Goal: Task Accomplishment & Management: Manage account settings

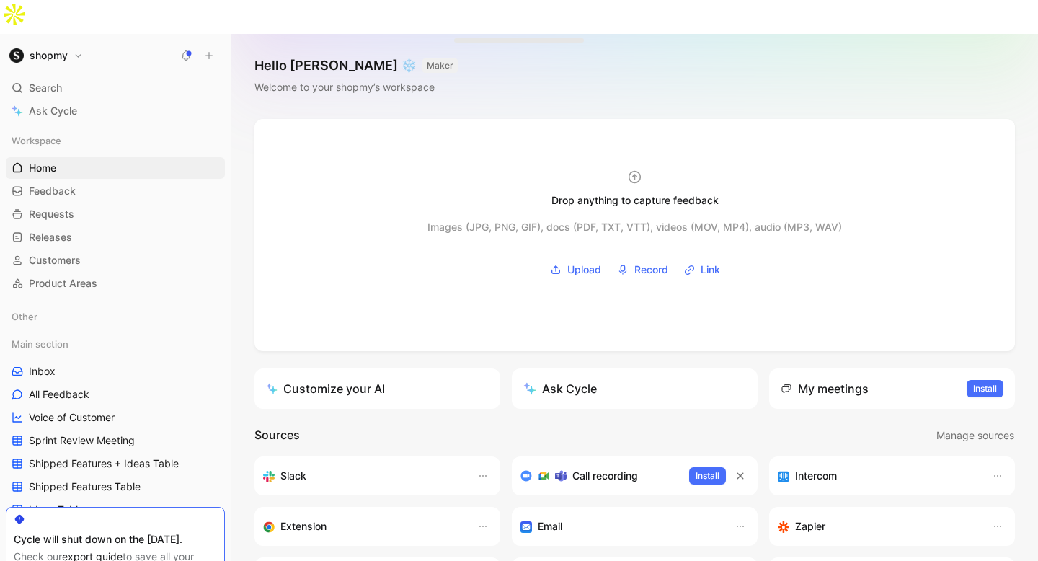
click at [44, 49] on h1 "shopmy" at bounding box center [49, 55] width 38 height 13
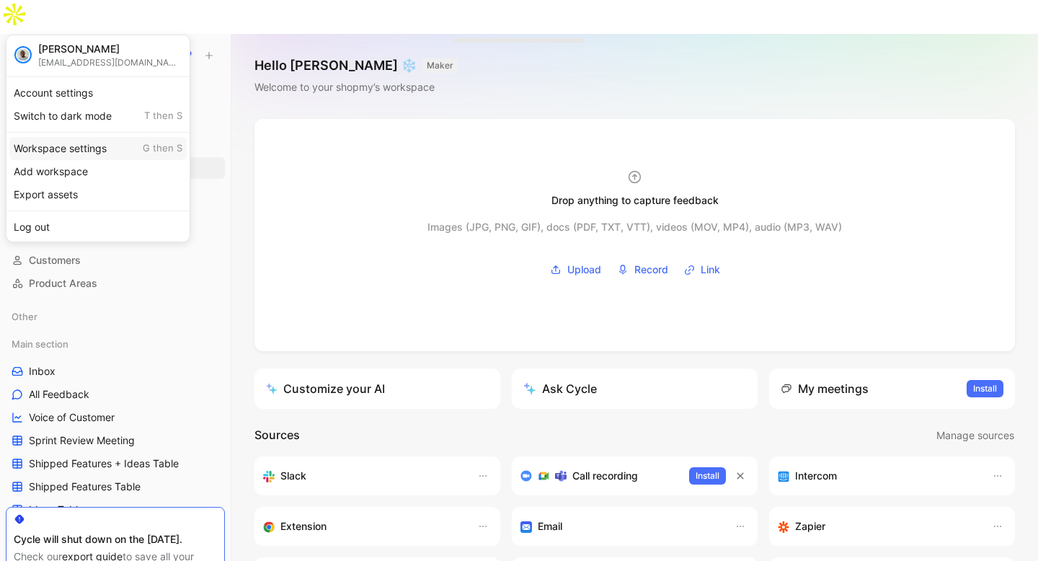
click at [62, 146] on div "Workspace settings G then S" at bounding box center [97, 148] width 177 height 23
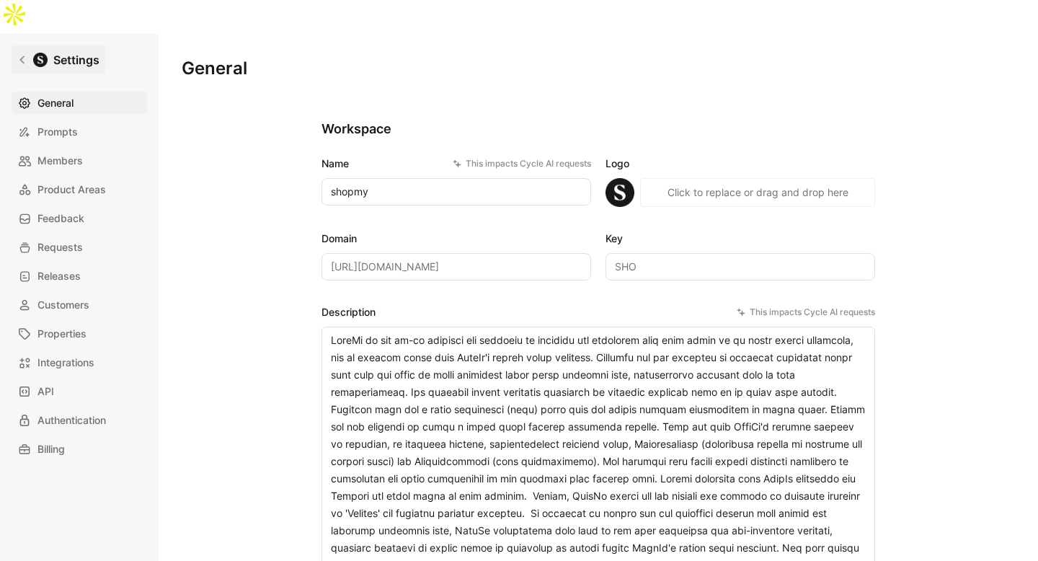
click at [21, 45] on link "Settings" at bounding box center [59, 59] width 94 height 29
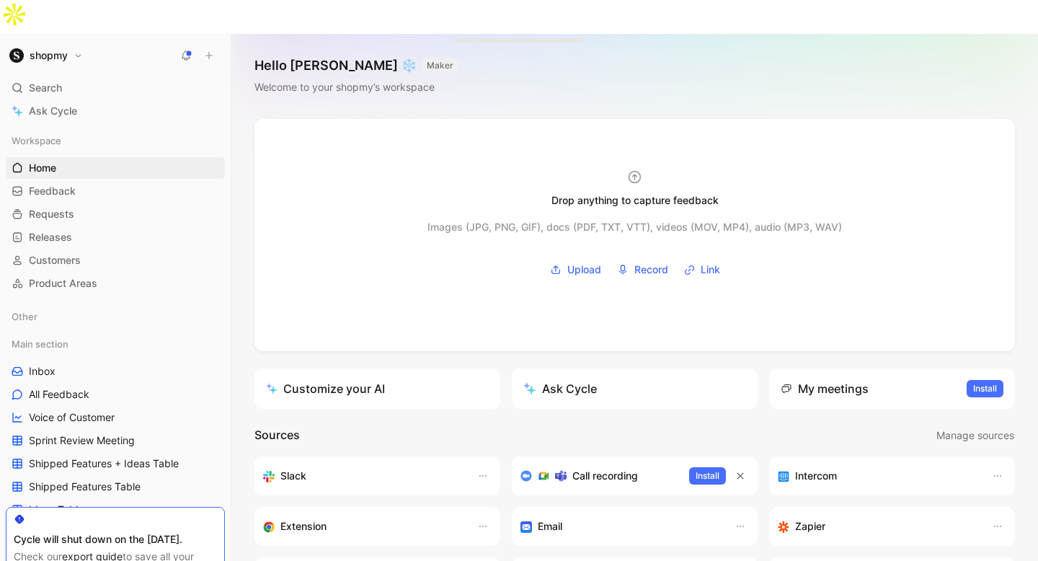
click at [41, 49] on h1 "shopmy" at bounding box center [49, 55] width 38 height 13
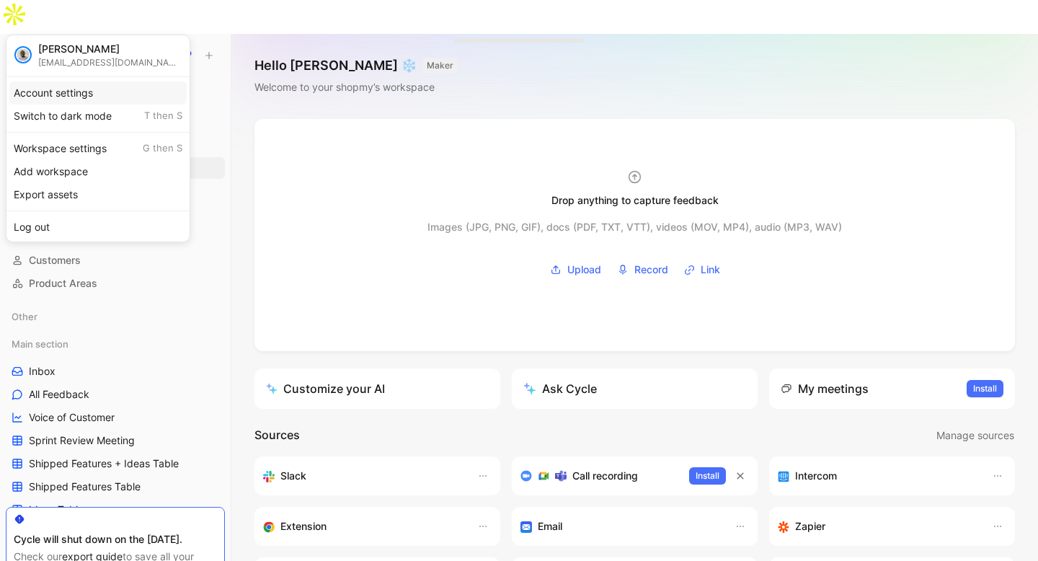
click at [51, 92] on div "Account settings" at bounding box center [97, 92] width 177 height 23
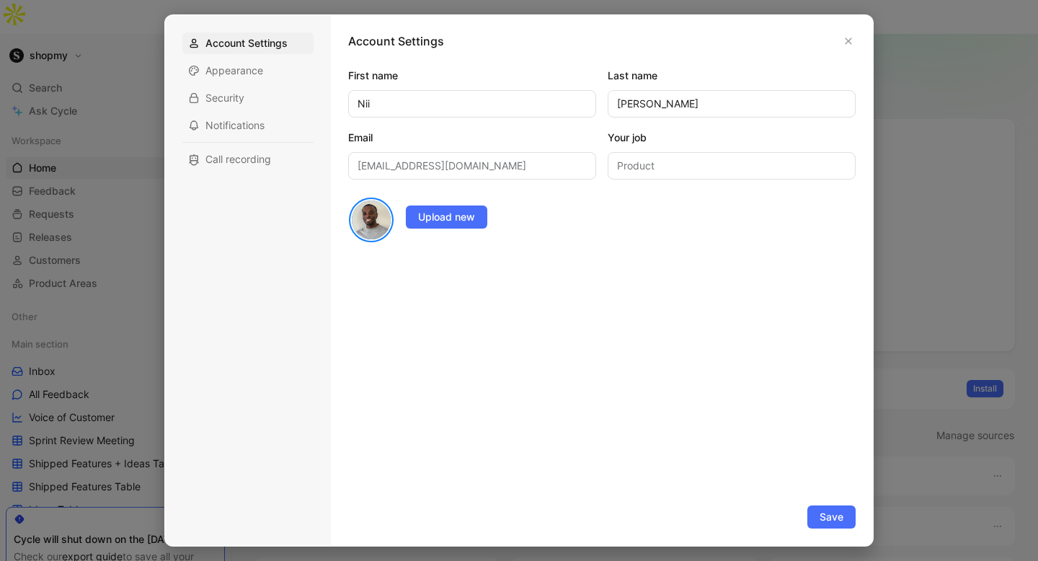
click at [868, 38] on div "Account Settings First name [PERSON_NAME] Last name [PERSON_NAME] Email [EMAIL_…" at bounding box center [602, 280] width 542 height 530
click at [850, 38] on icon "button" at bounding box center [848, 41] width 6 height 6
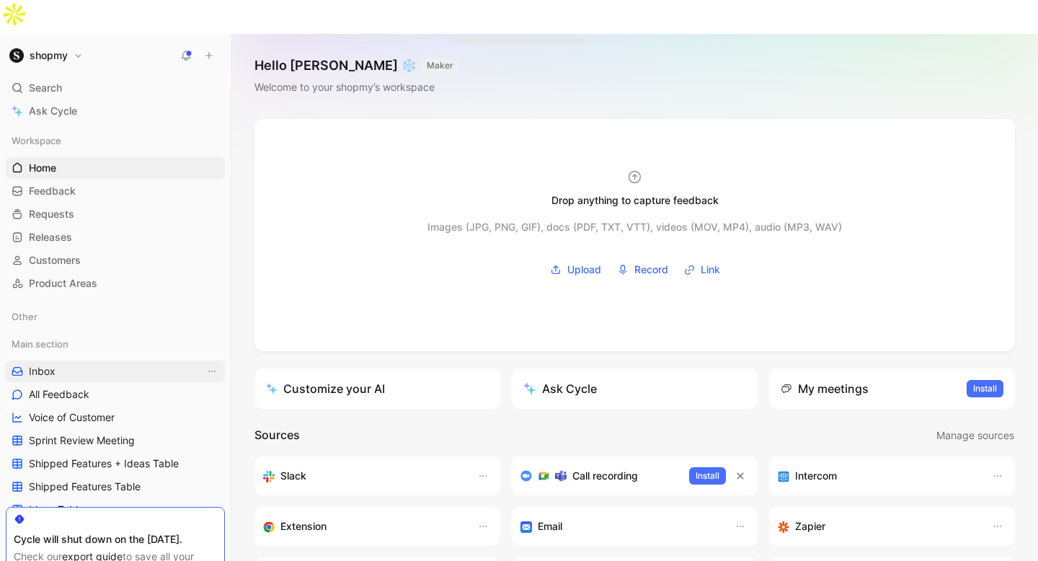
click at [66, 360] on link "Inbox" at bounding box center [115, 371] width 219 height 22
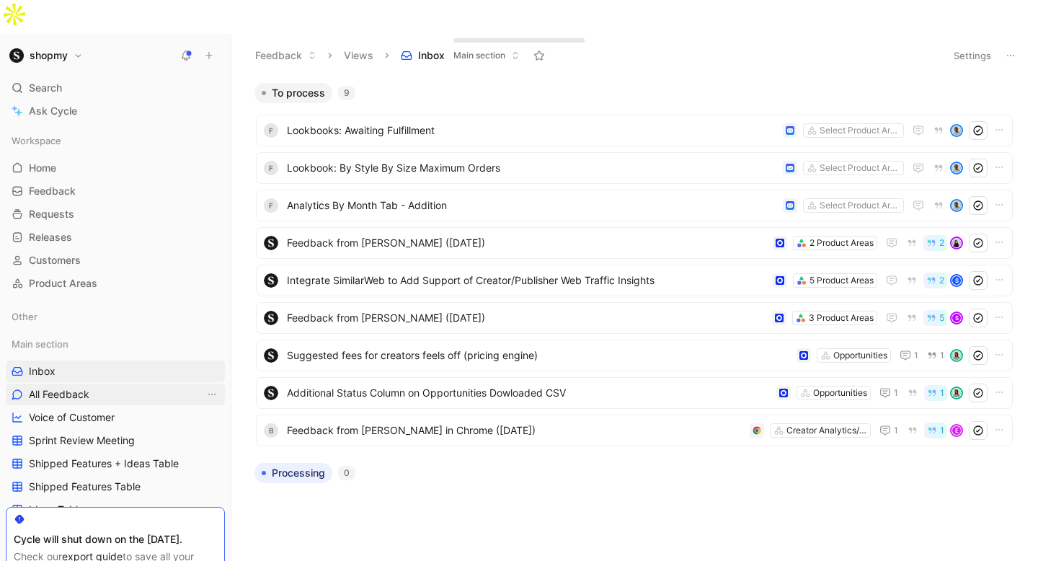
click at [116, 383] on link "All Feedback" at bounding box center [115, 394] width 219 height 22
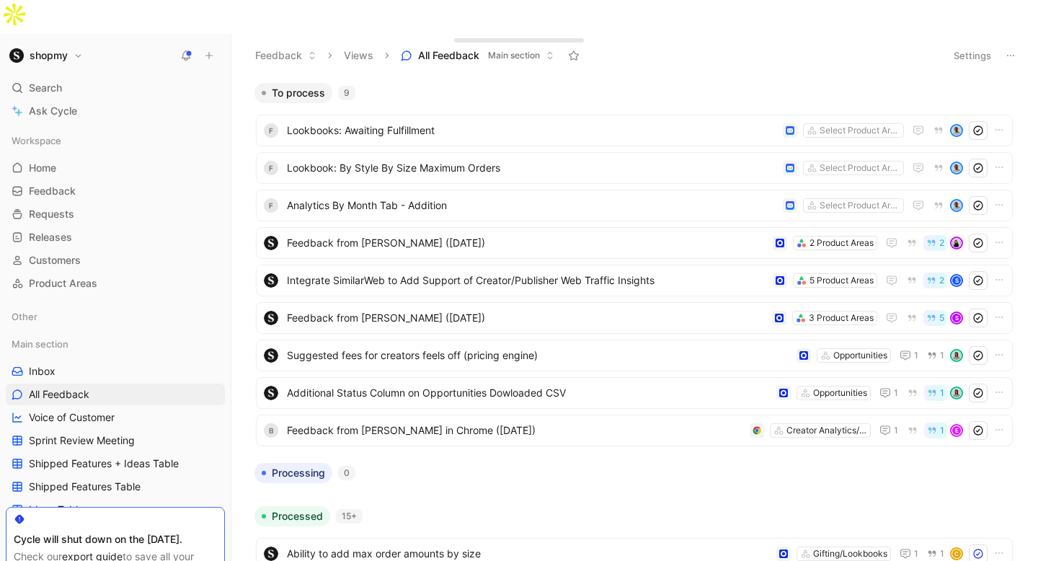
click at [1002, 45] on button at bounding box center [1010, 55] width 20 height 20
click at [973, 45] on button "Settings" at bounding box center [972, 55] width 50 height 20
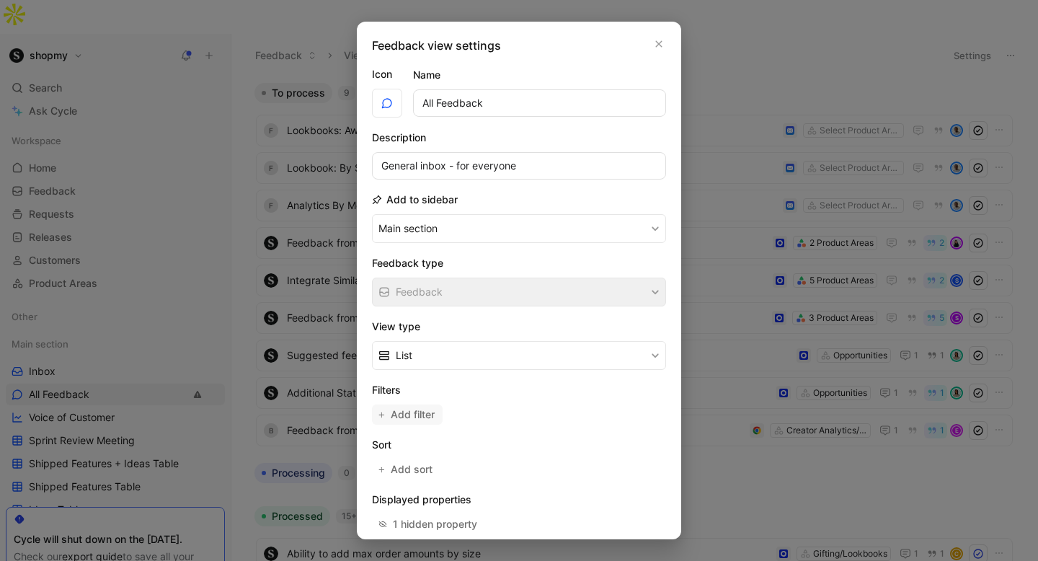
click at [411, 414] on span "Add filter" at bounding box center [413, 414] width 45 height 17
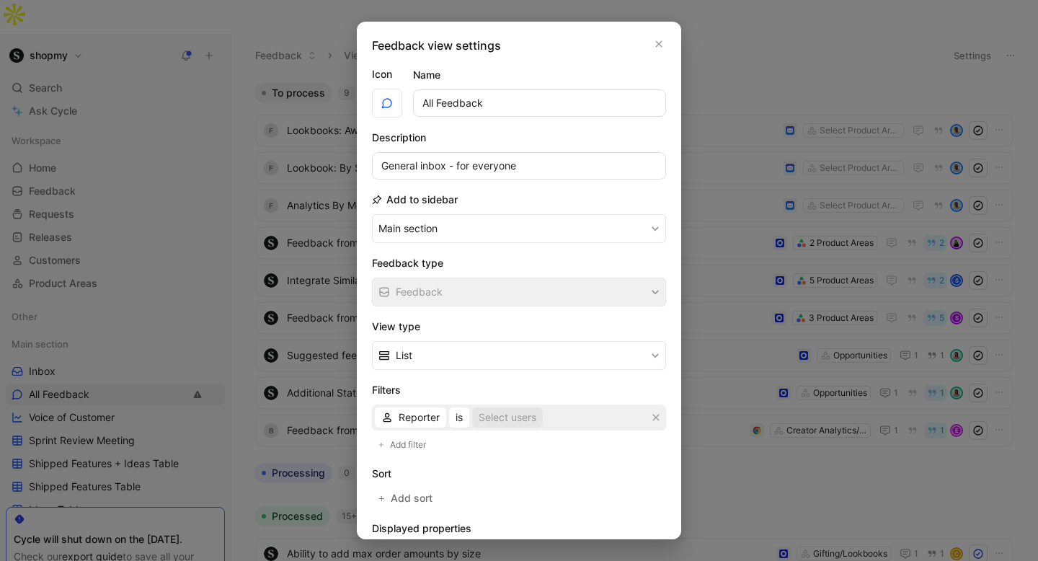
click at [499, 418] on div "Select users" at bounding box center [507, 417] width 58 height 17
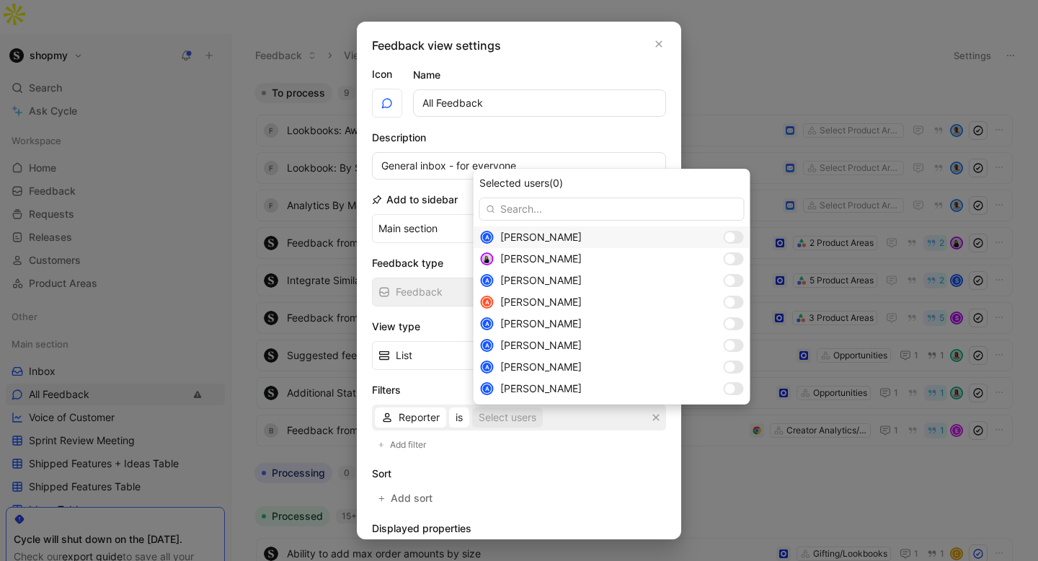
click at [725, 234] on div at bounding box center [730, 237] width 10 height 10
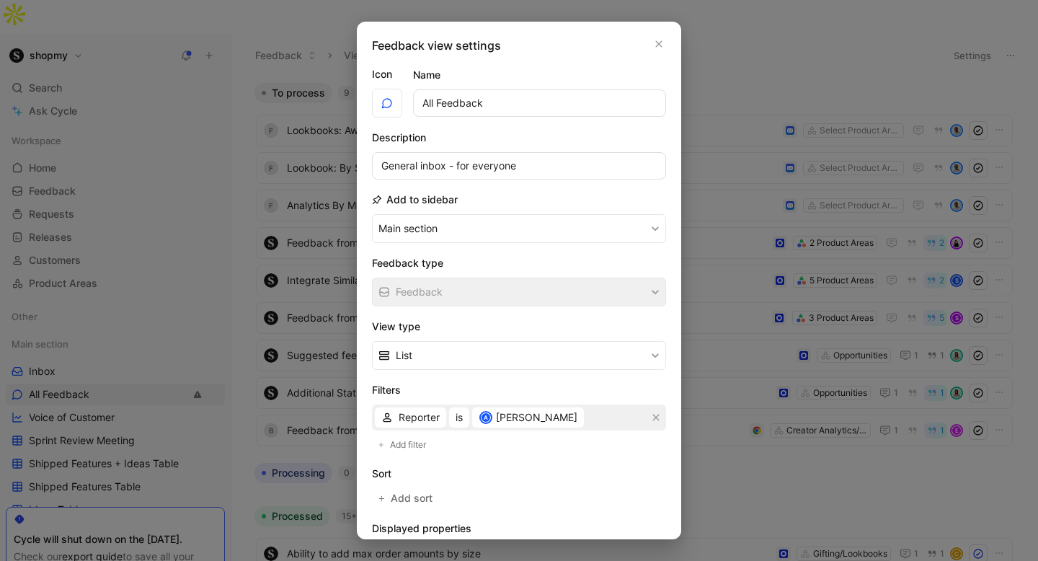
scroll to position [163, 0]
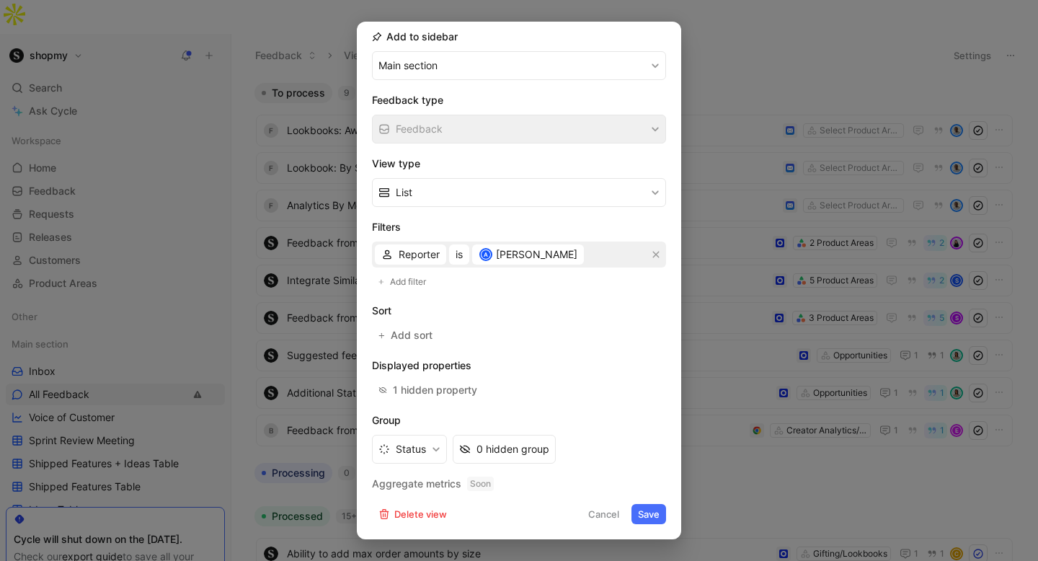
click at [642, 507] on button "Save" at bounding box center [648, 514] width 35 height 20
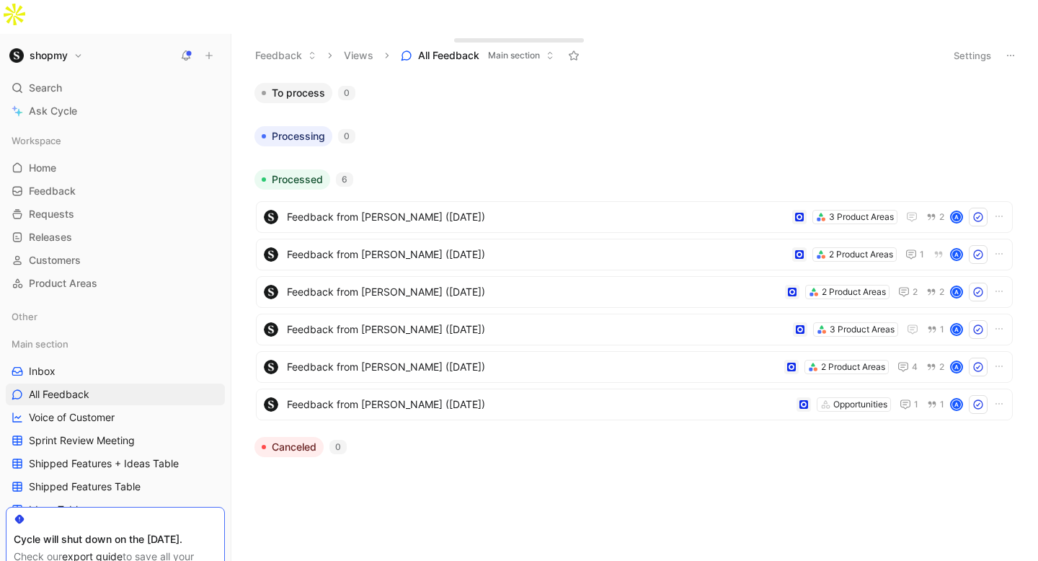
click at [970, 45] on button "Settings" at bounding box center [972, 55] width 50 height 20
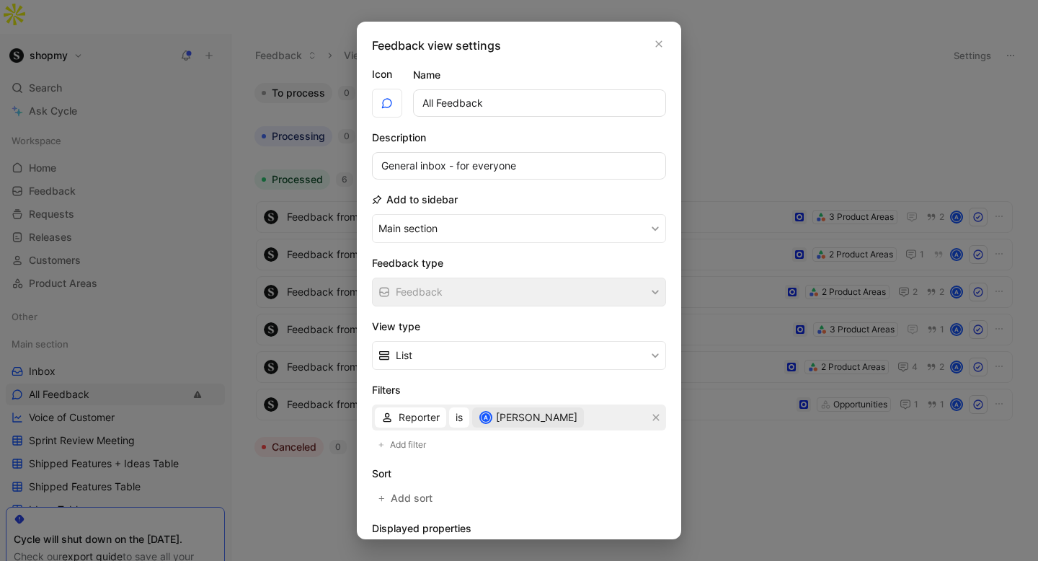
click at [507, 415] on div "A [PERSON_NAME]" at bounding box center [527, 417] width 99 height 17
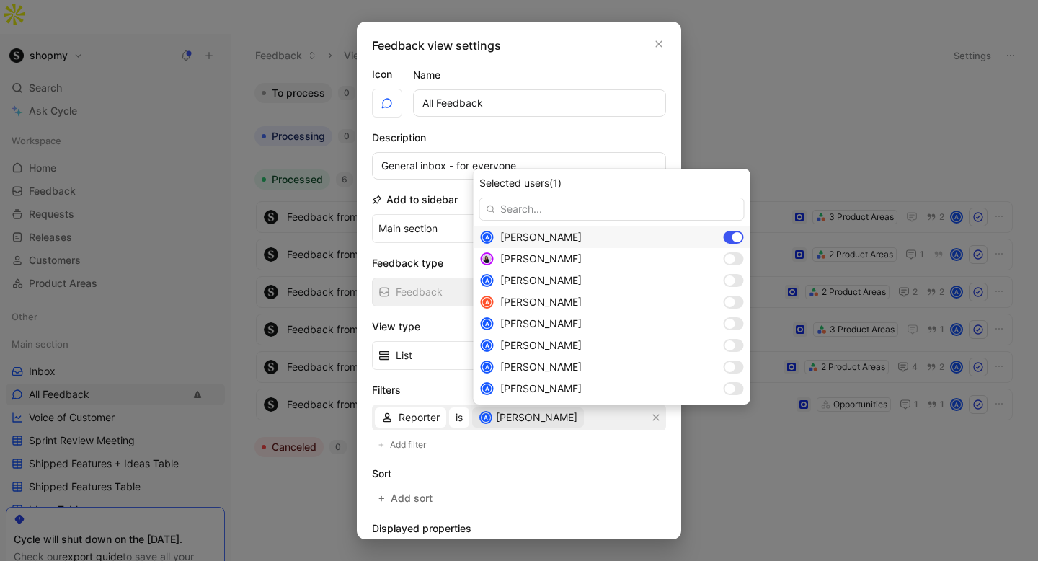
click at [732, 232] on div at bounding box center [737, 237] width 10 height 10
click at [589, 211] on input "text" at bounding box center [611, 208] width 265 height 23
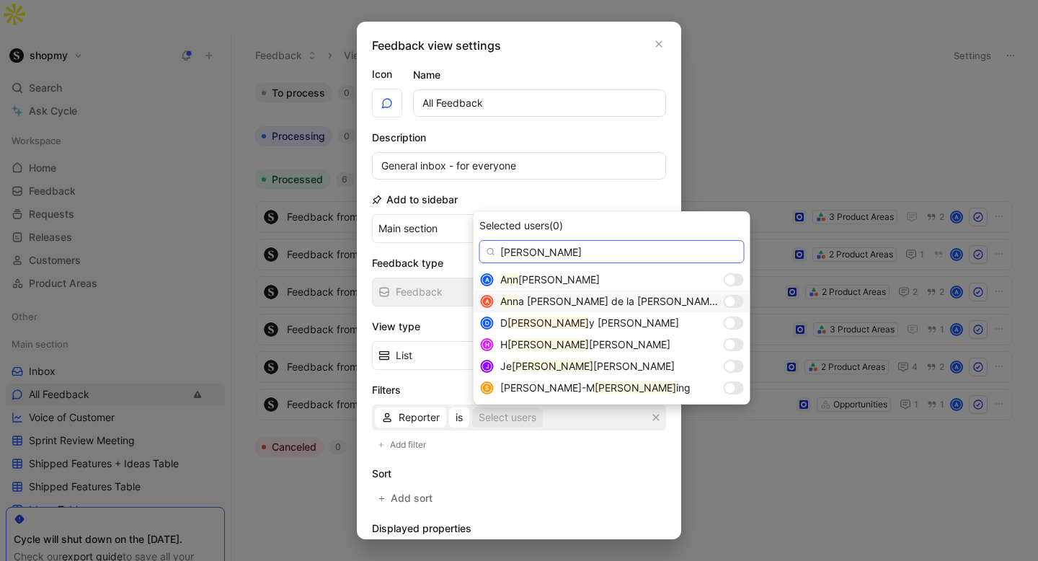
type input "[PERSON_NAME]"
click at [725, 303] on div at bounding box center [730, 301] width 10 height 10
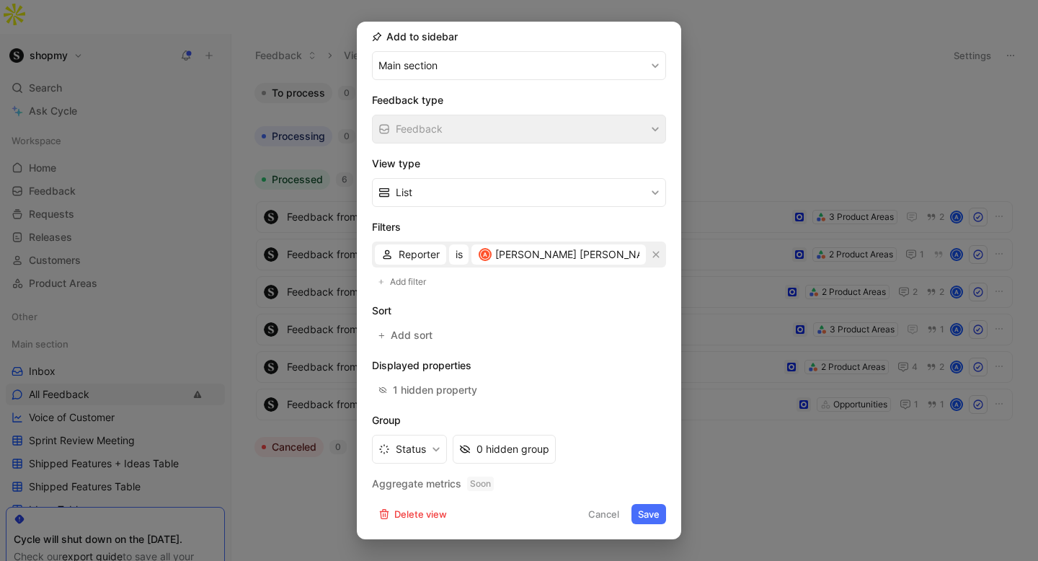
click at [658, 515] on button "Save" at bounding box center [648, 514] width 35 height 20
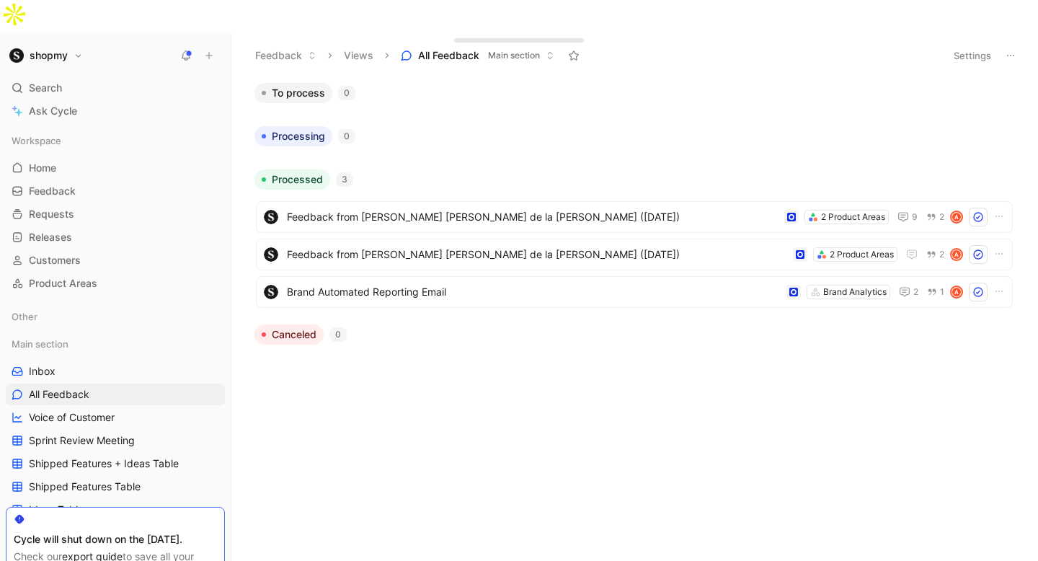
click at [979, 45] on button "Settings" at bounding box center [972, 55] width 50 height 20
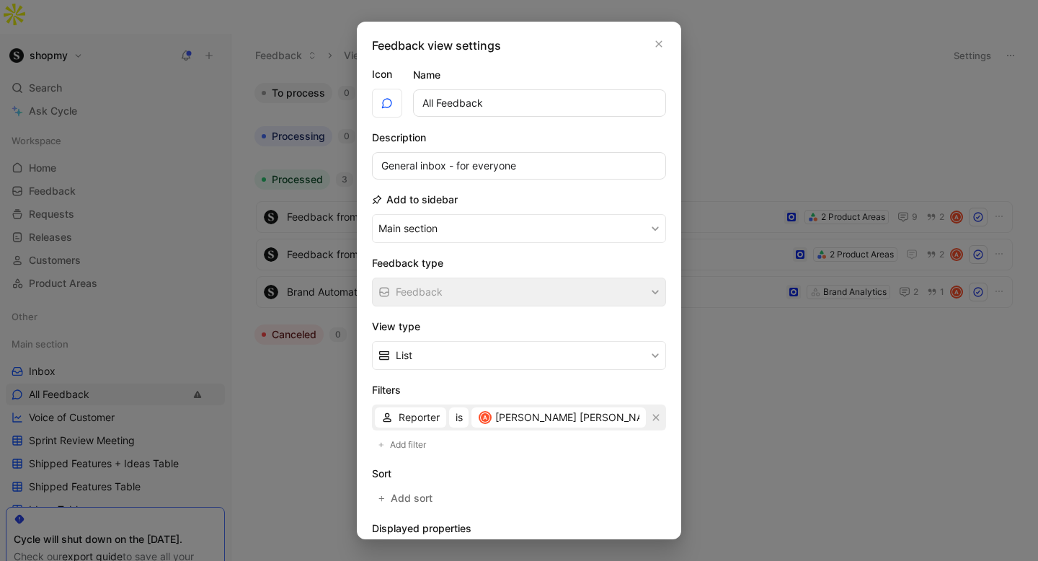
click at [651, 417] on button "button" at bounding box center [656, 417] width 14 height 14
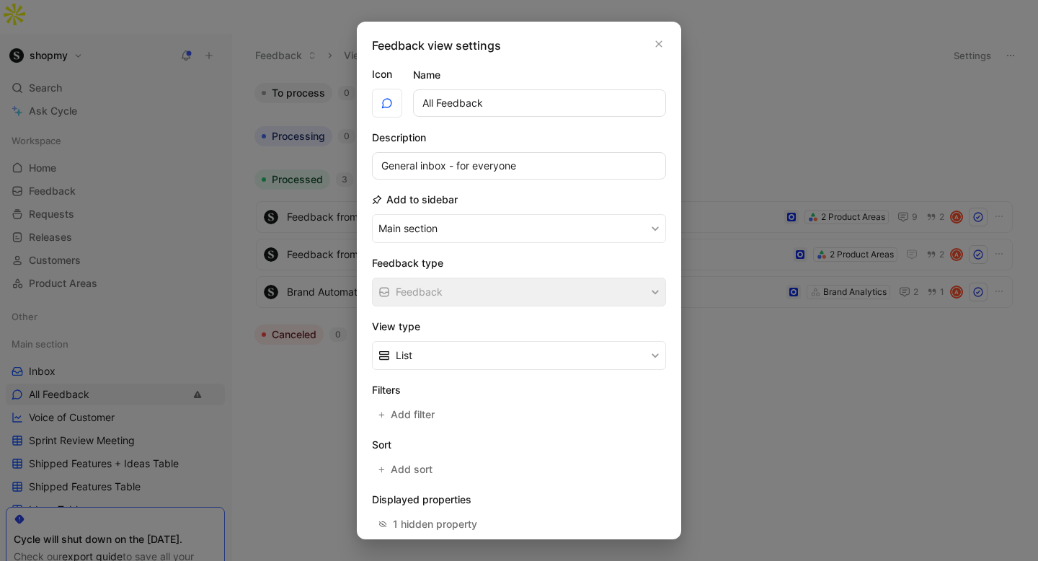
click at [656, 417] on div "Filters Add filter" at bounding box center [519, 402] width 294 height 43
click at [420, 410] on span "Add filter" at bounding box center [413, 414] width 45 height 17
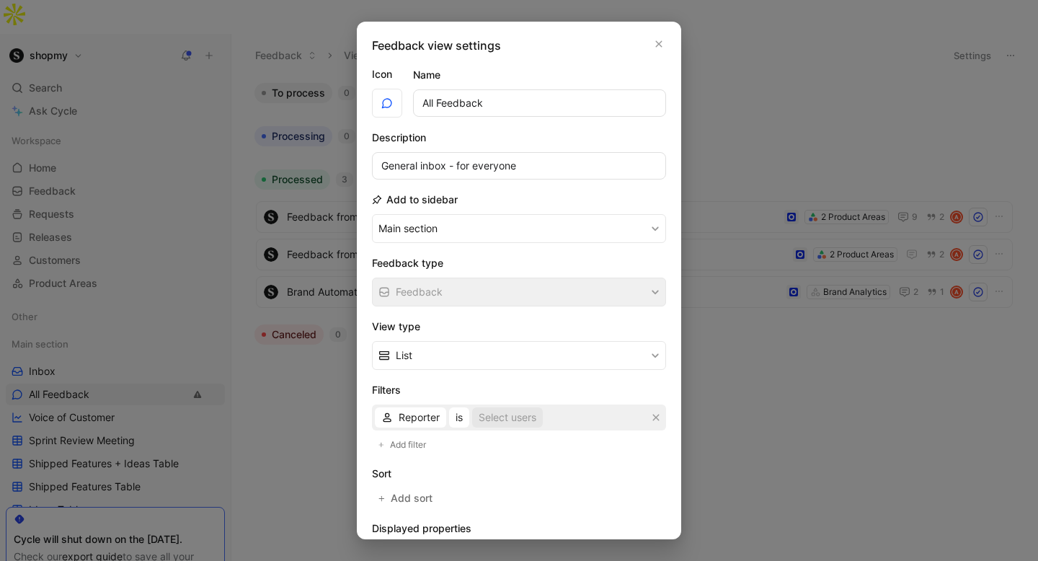
click at [505, 415] on div "Select users" at bounding box center [507, 417] width 58 height 17
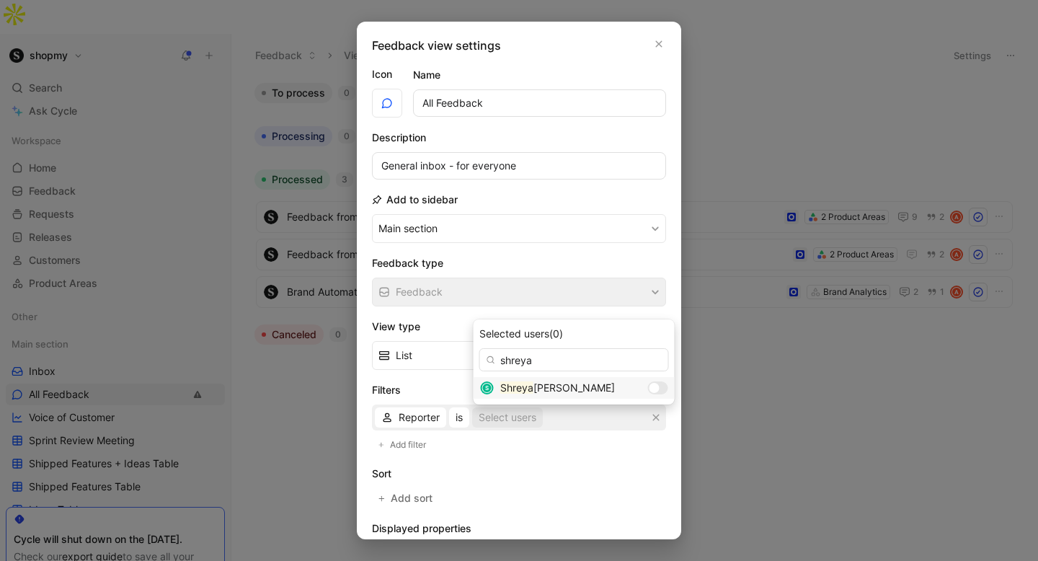
type input "shreya"
click at [648, 391] on div at bounding box center [658, 387] width 20 height 13
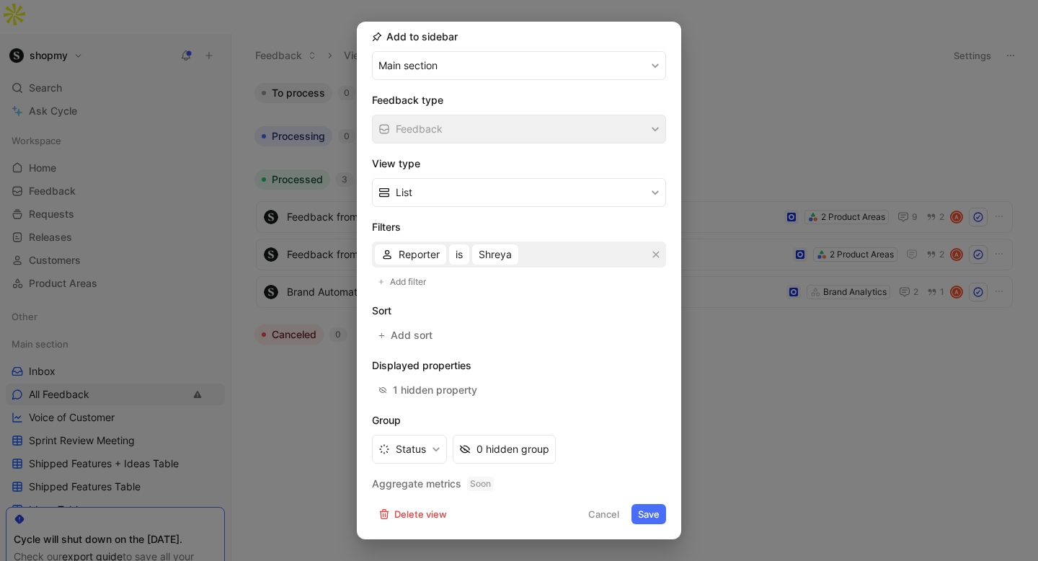
click at [653, 489] on h2 "Aggregate metrics Soon" at bounding box center [519, 483] width 294 height 17
click at [650, 523] on button "Save" at bounding box center [648, 514] width 35 height 20
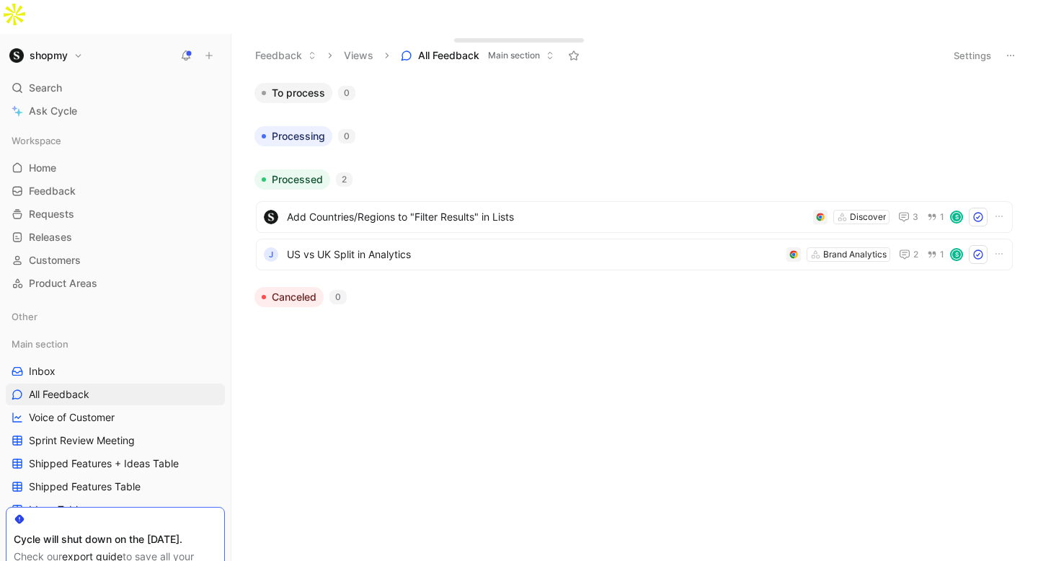
click at [954, 45] on button "Settings" at bounding box center [972, 55] width 50 height 20
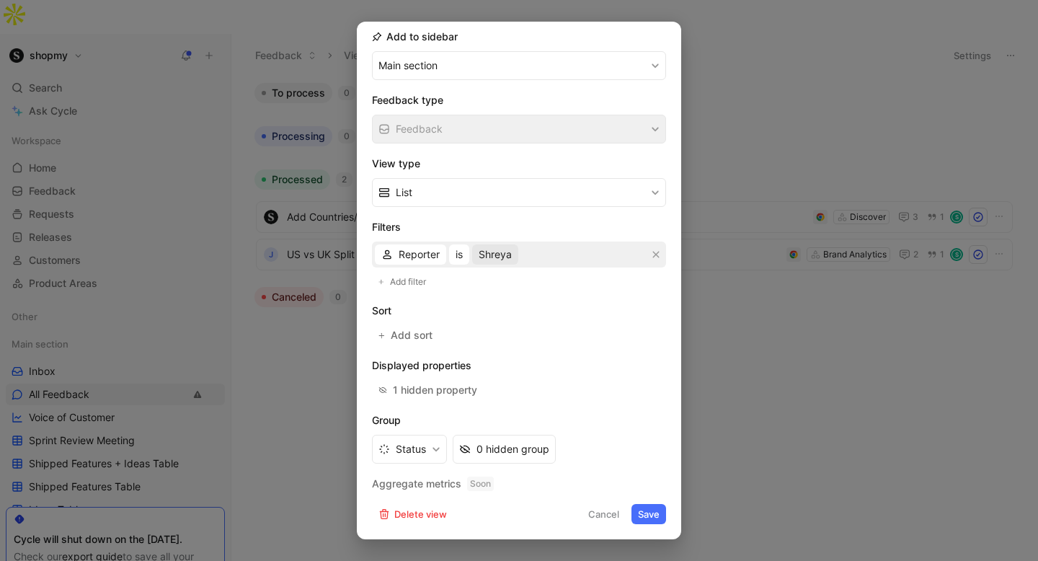
click at [497, 256] on span "Shreya" at bounding box center [494, 254] width 33 height 17
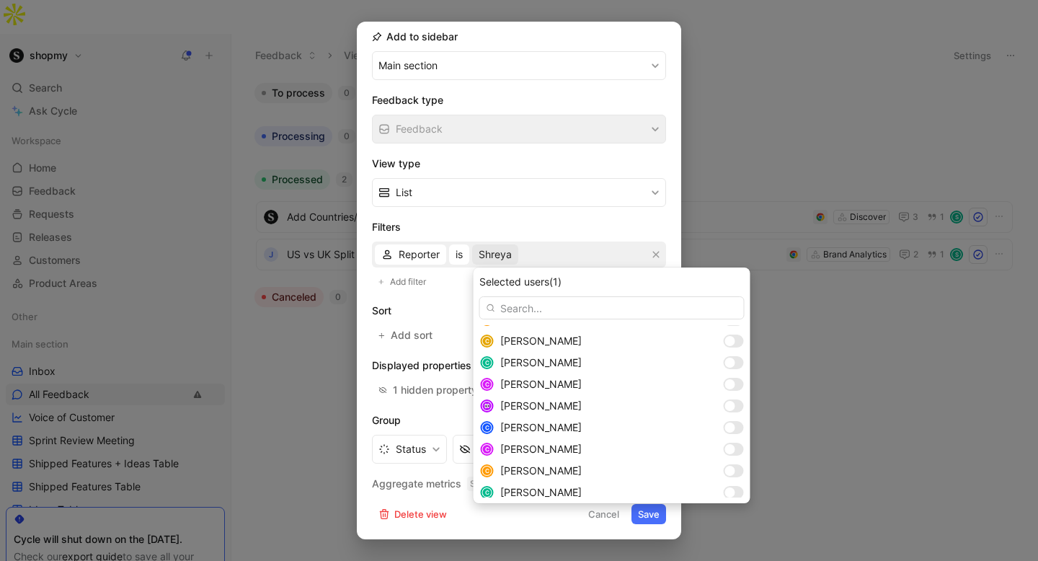
scroll to position [342, 0]
click at [724, 337] on div at bounding box center [734, 340] width 20 height 13
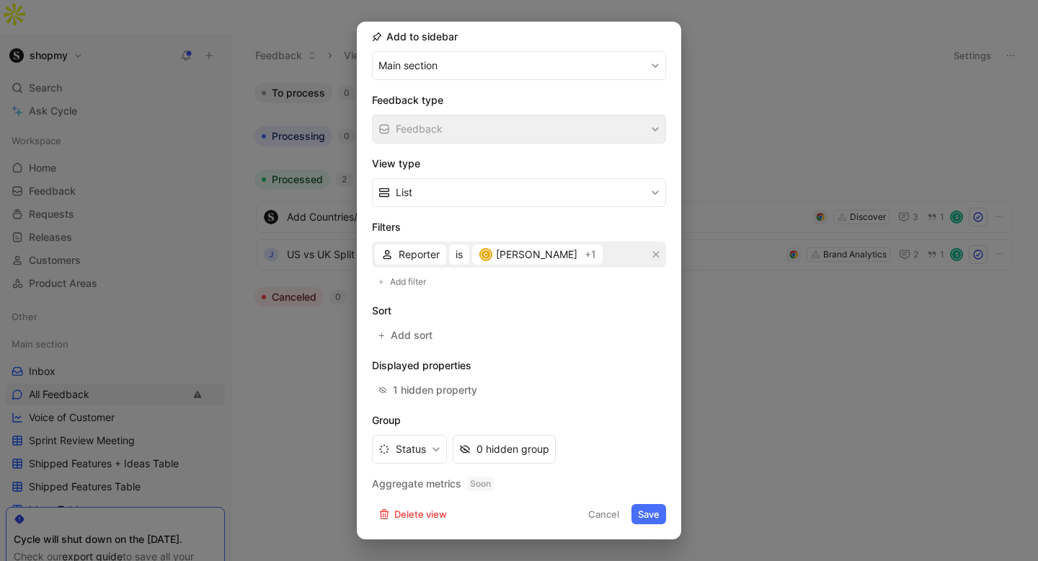
click at [648, 499] on form "Icon Name All Feedback Description General inbox - for everyone Add to sidebar …" at bounding box center [519, 213] width 294 height 621
click at [650, 519] on button "Save" at bounding box center [648, 514] width 35 height 20
